Goal: Transaction & Acquisition: Purchase product/service

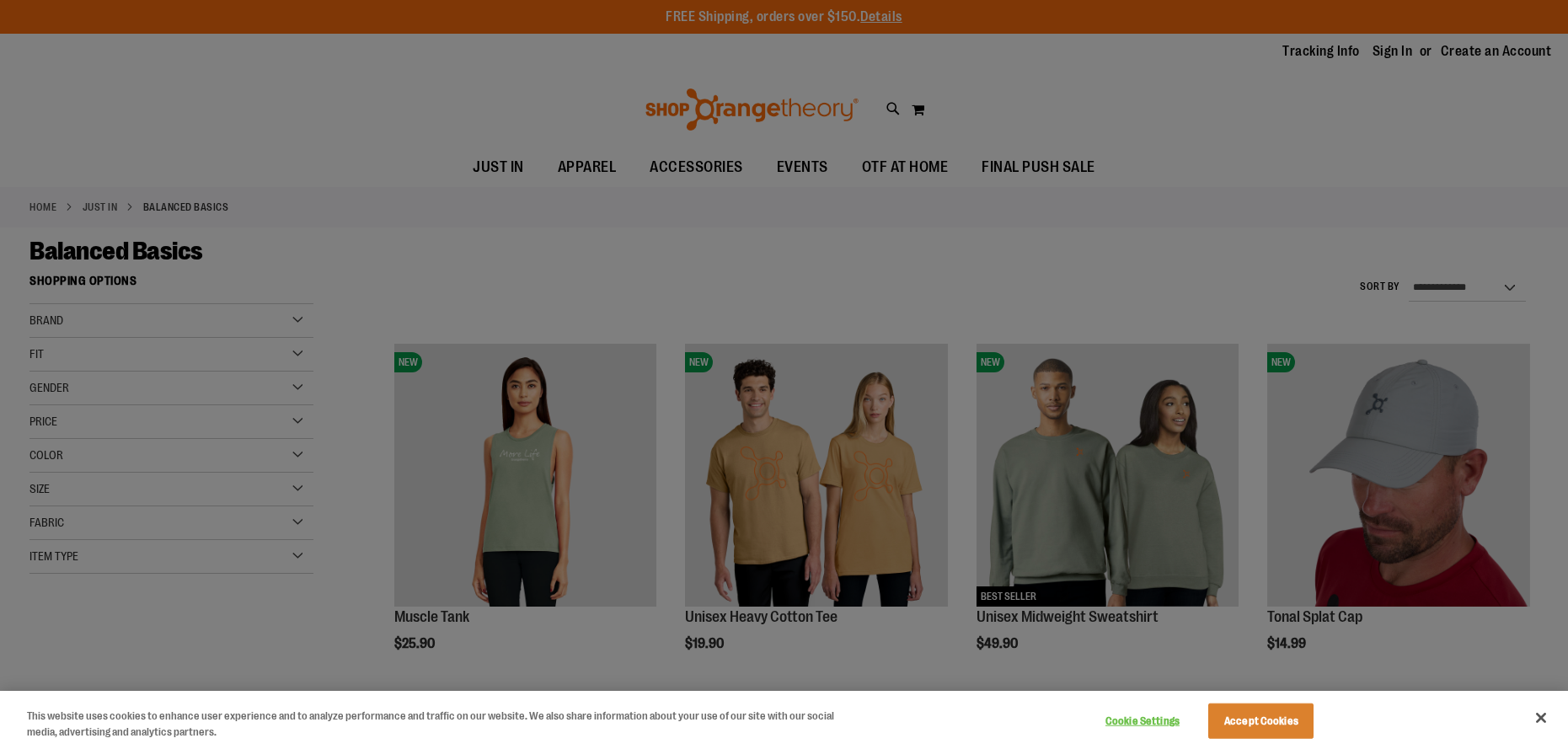
click at [564, 563] on div at bounding box center [784, 374] width 1568 height 749
click at [956, 57] on div at bounding box center [784, 374] width 1568 height 749
click at [1284, 713] on button "Accept Cookies" at bounding box center [1261, 721] width 106 height 36
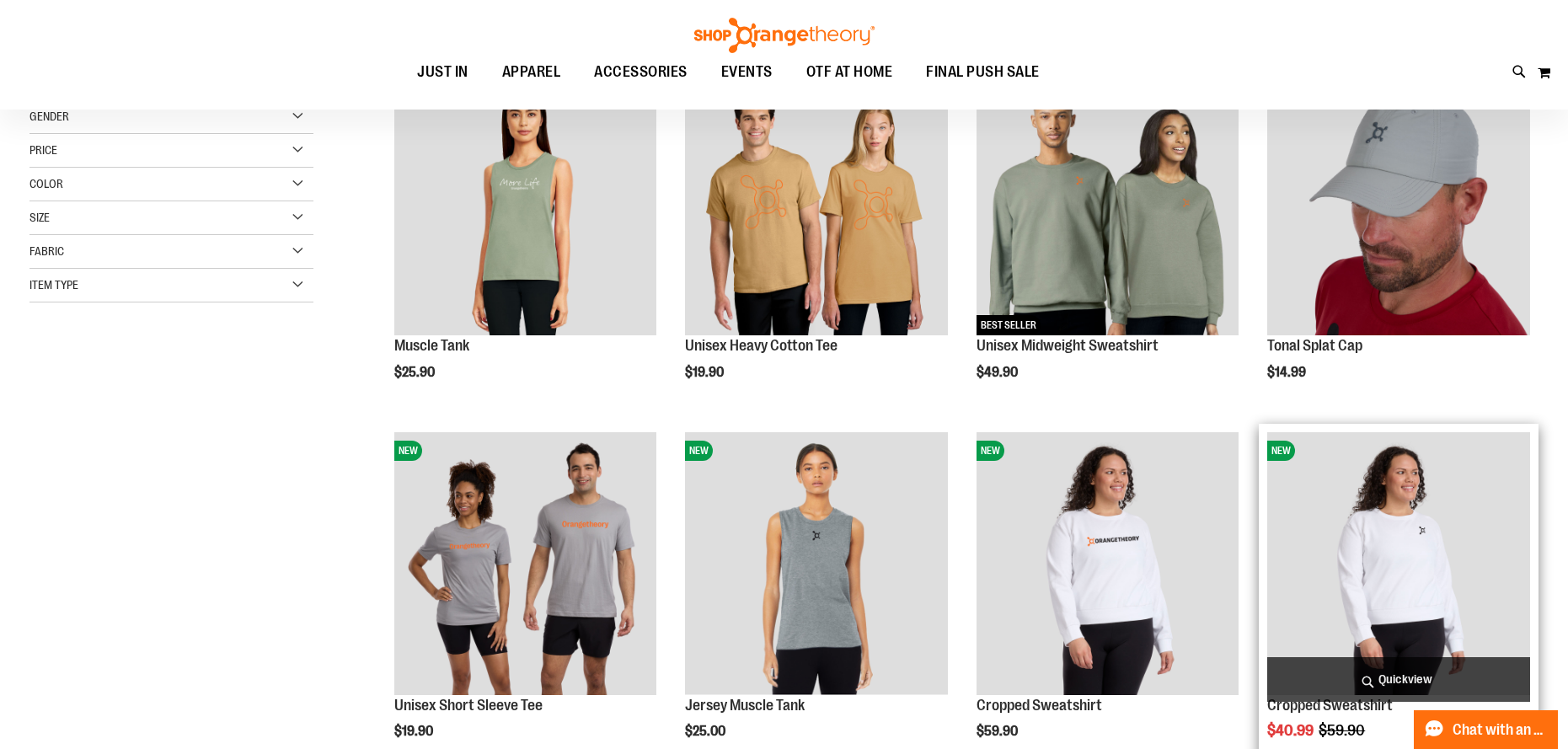
scroll to position [336, 0]
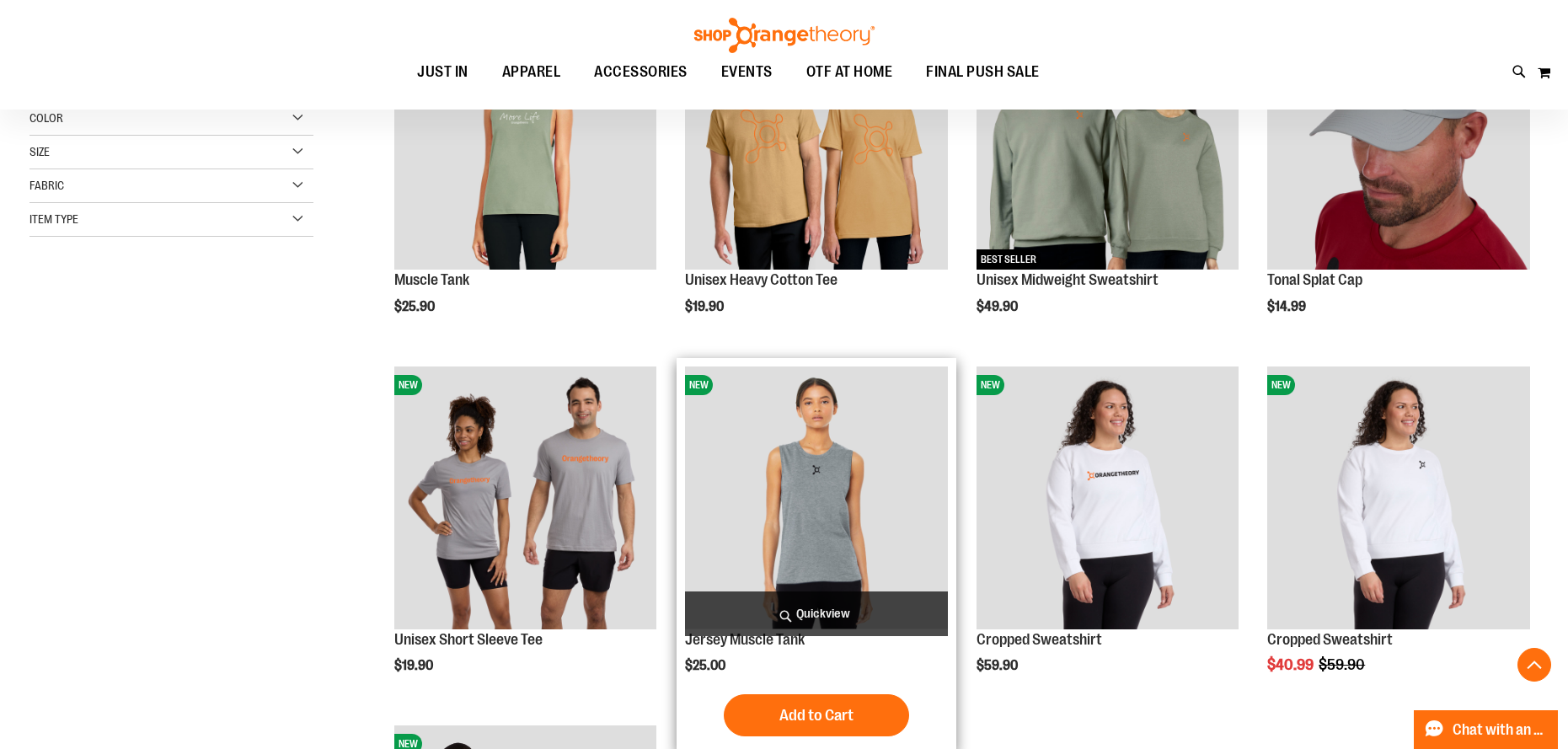
click at [849, 570] on img "product" at bounding box center [817, 498] width 263 height 263
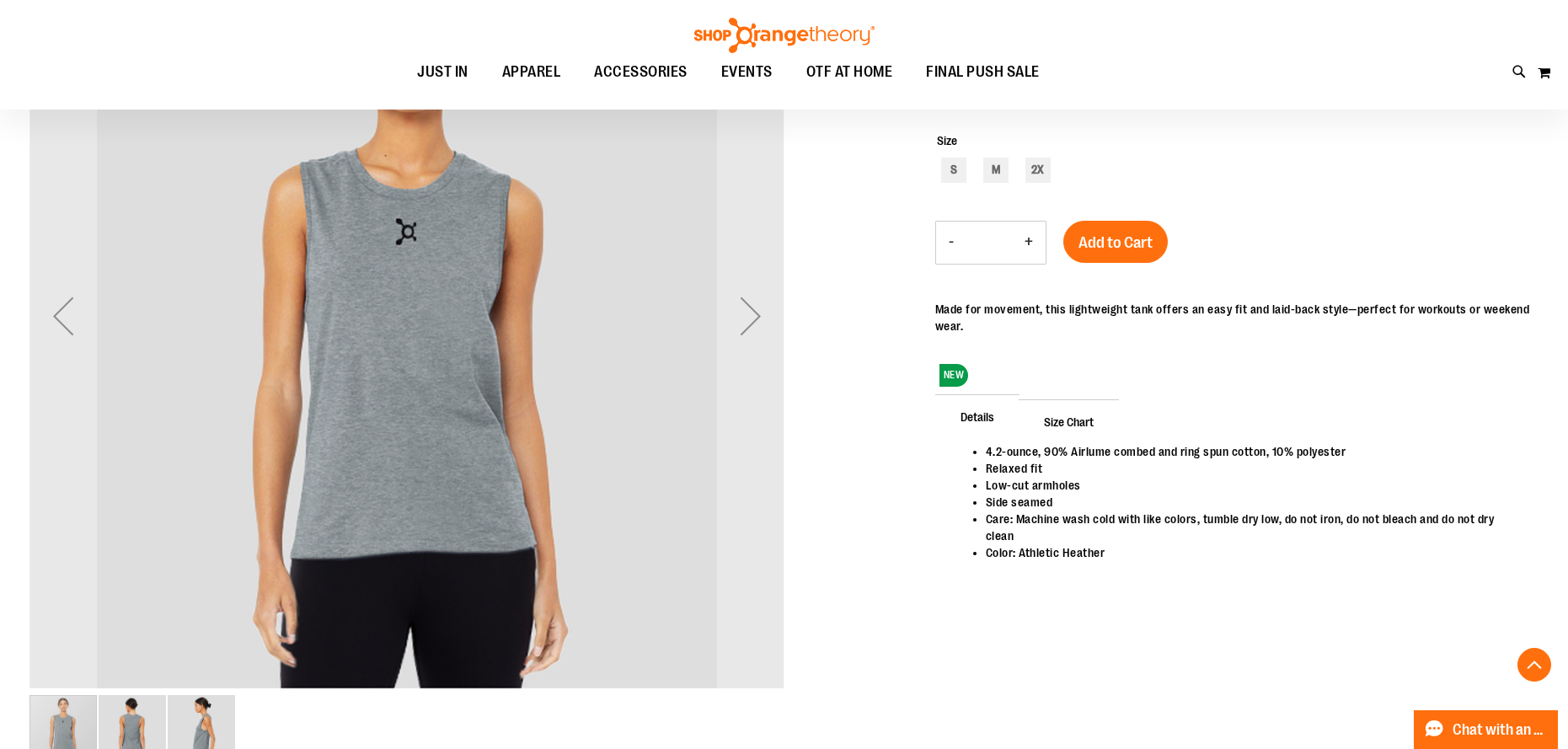
scroll to position [336, 0]
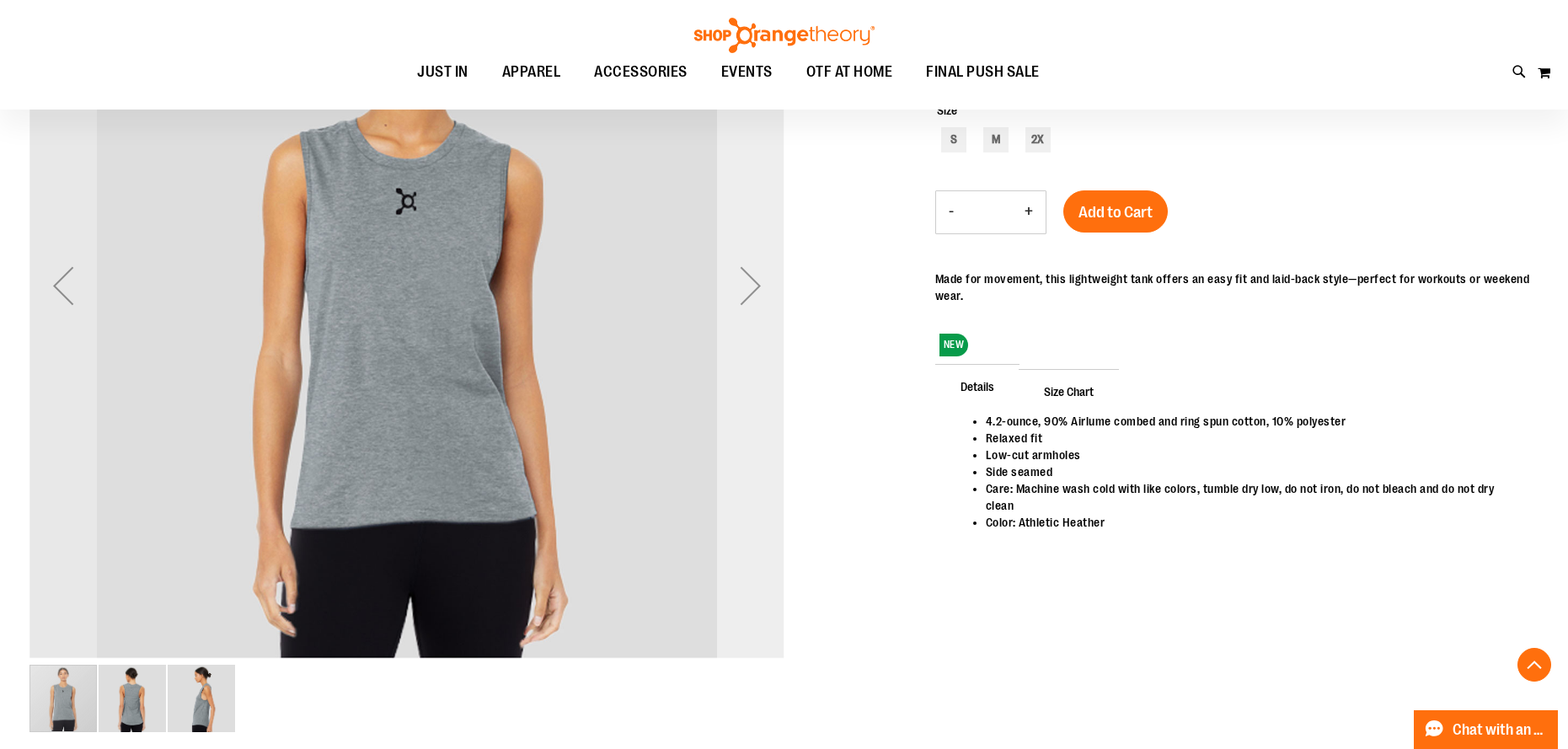
type input "**********"
click at [758, 291] on div "Next" at bounding box center [750, 285] width 67 height 67
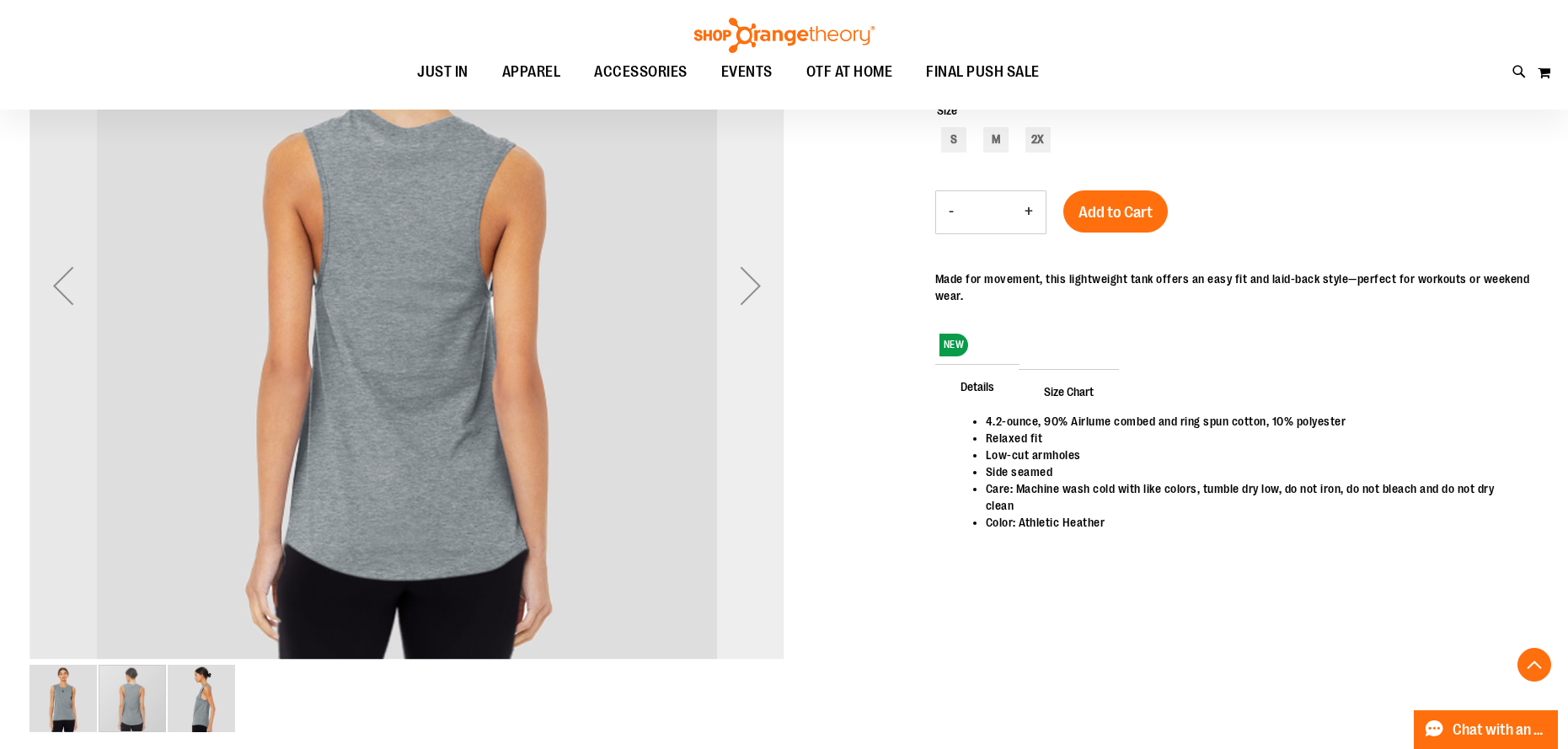
click at [758, 291] on div "Next" at bounding box center [750, 285] width 67 height 67
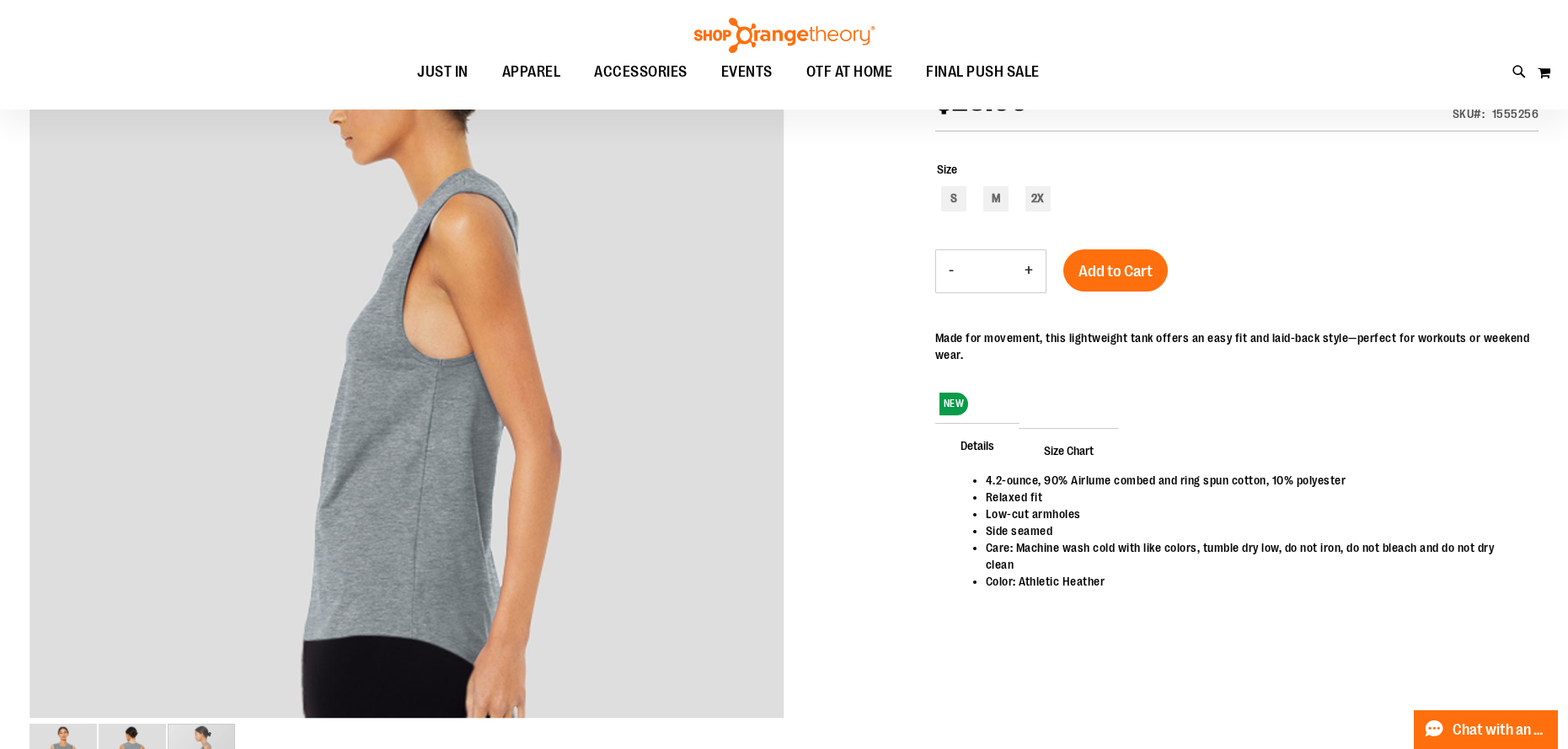
scroll to position [252, 0]
